Goal: Task Accomplishment & Management: Use online tool/utility

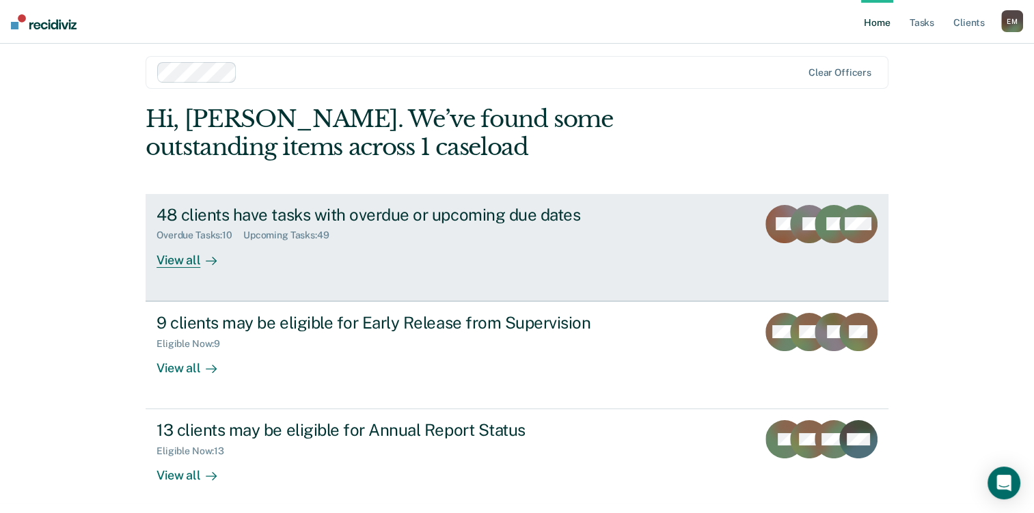
scroll to position [12, 0]
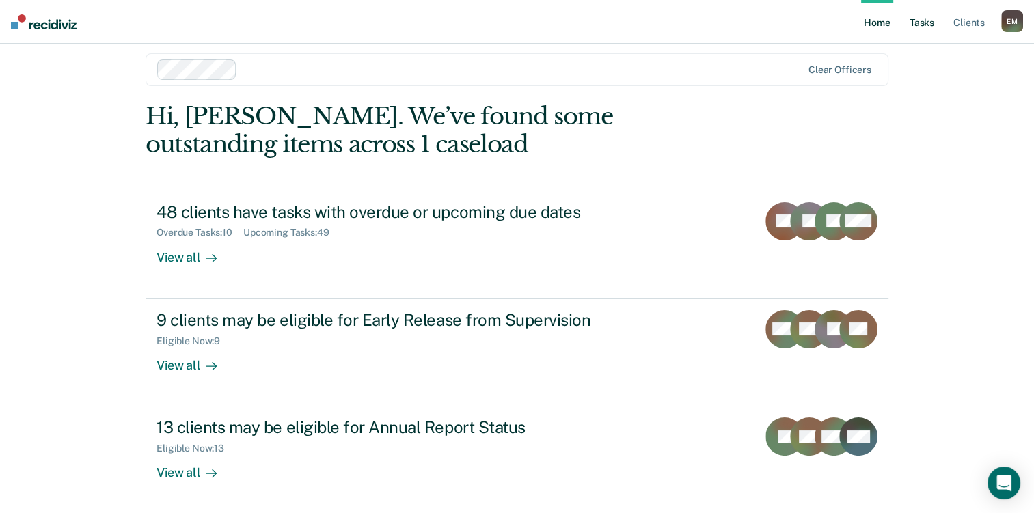
click at [933, 25] on link "Tasks" at bounding box center [922, 22] width 30 height 44
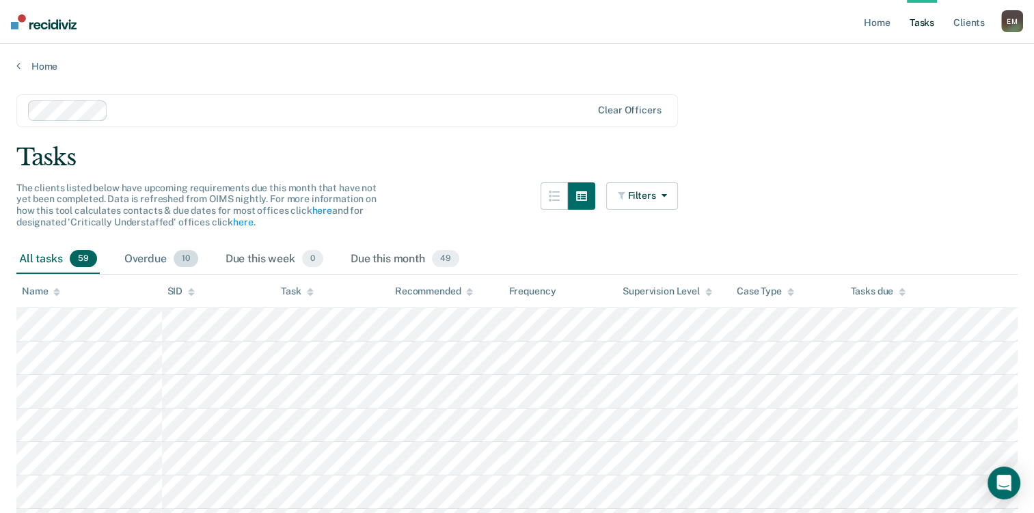
click at [137, 258] on div "Overdue 10" at bounding box center [161, 260] width 79 height 30
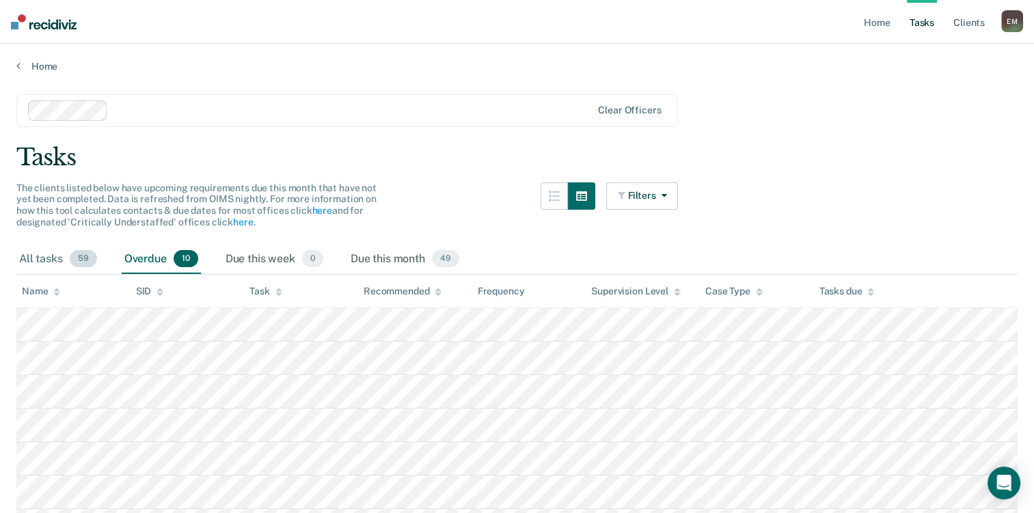
click at [38, 252] on div "All tasks 59" at bounding box center [57, 260] width 83 height 30
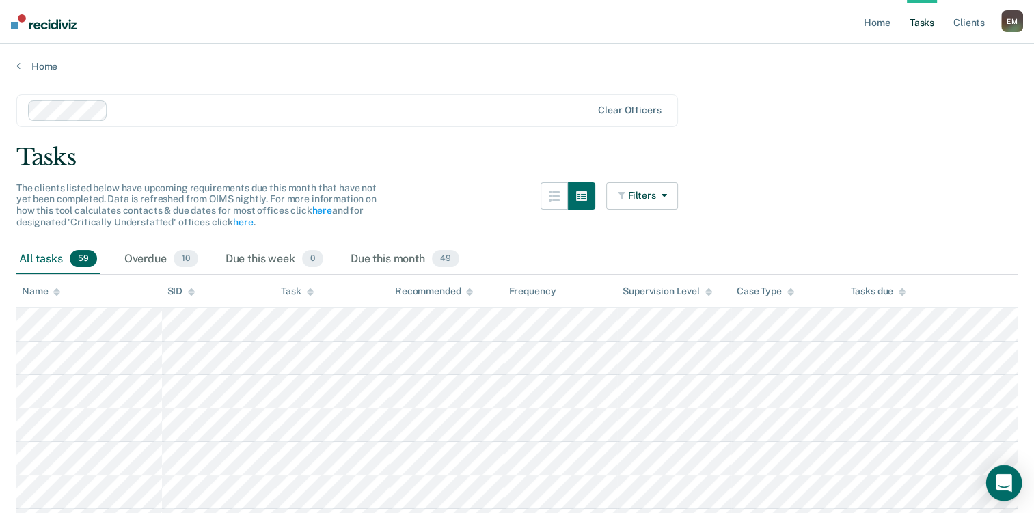
click at [998, 481] on icon "Open Intercom Messenger" at bounding box center [1004, 483] width 16 height 18
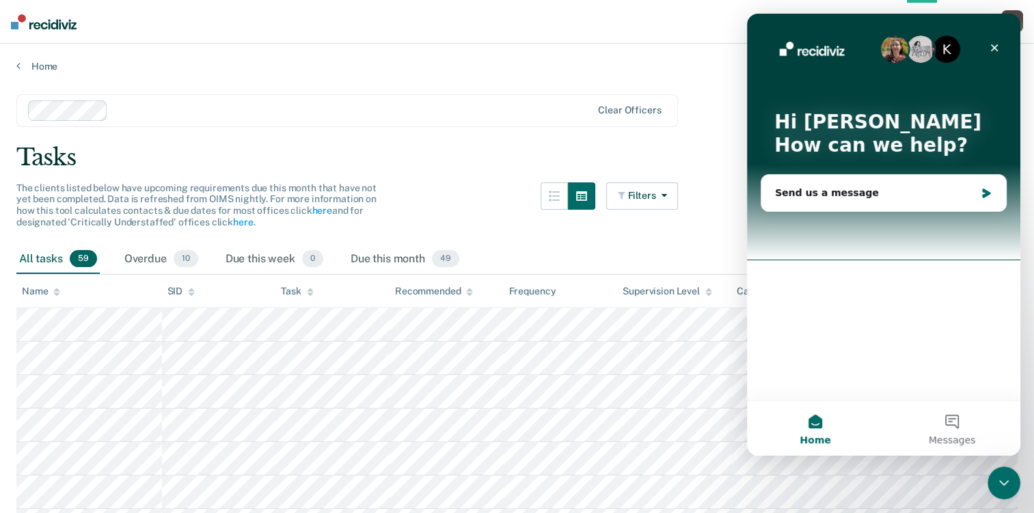
click at [997, 481] on icon "Close Intercom Messenger" at bounding box center [1004, 483] width 16 height 16
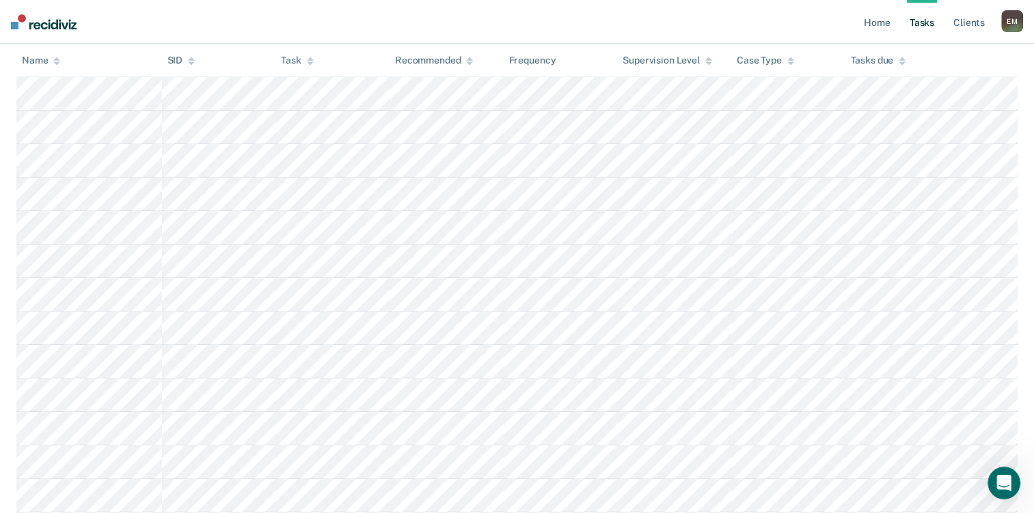
scroll to position [120, 0]
